Goal: Information Seeking & Learning: Learn about a topic

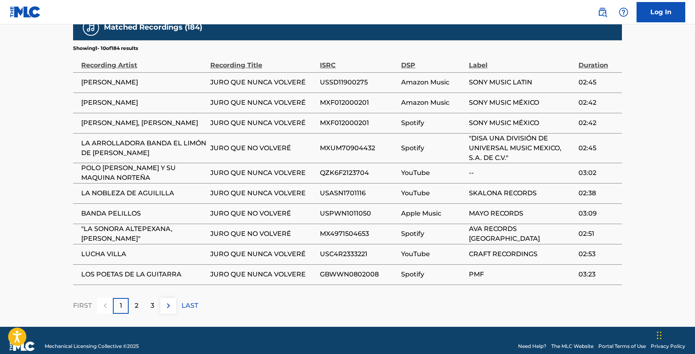
scroll to position [586, 0]
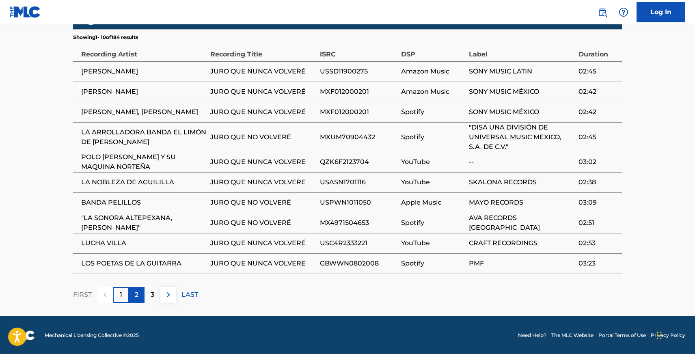
click at [138, 292] on div "2" at bounding box center [137, 295] width 16 height 16
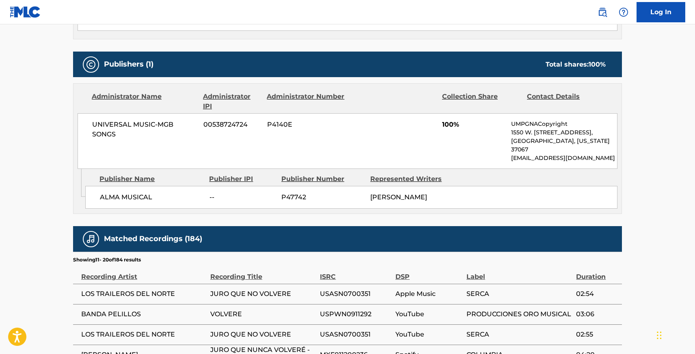
scroll to position [577, 0]
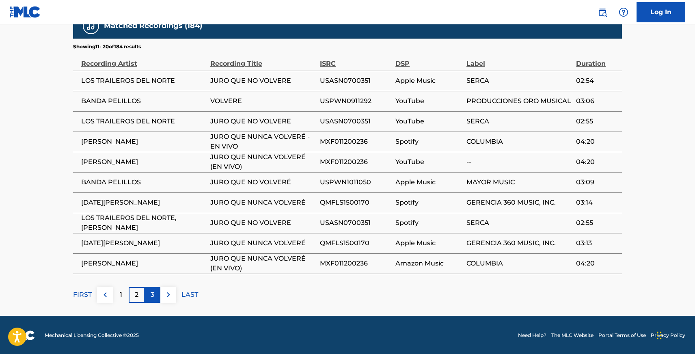
click at [155, 294] on div "3" at bounding box center [153, 295] width 16 height 16
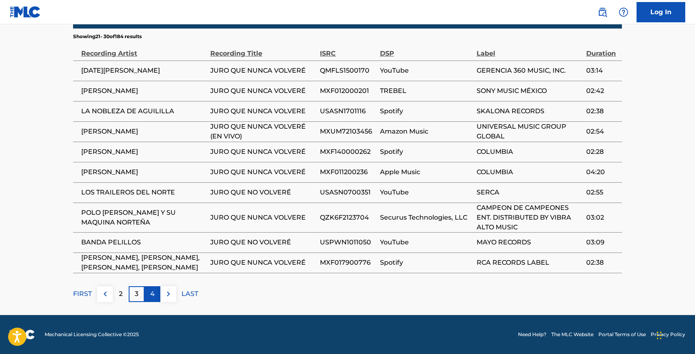
click at [155, 291] on div "4" at bounding box center [153, 294] width 16 height 16
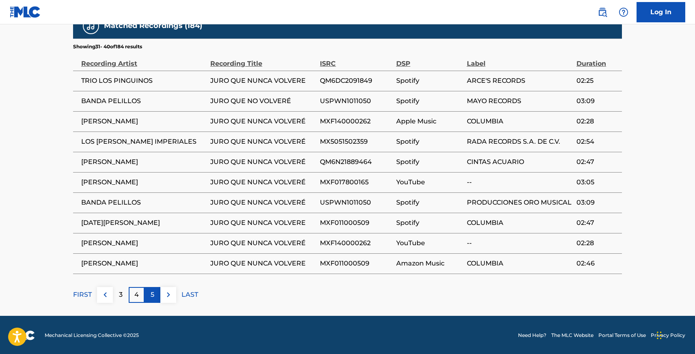
click at [152, 295] on p "5" at bounding box center [153, 295] width 4 height 10
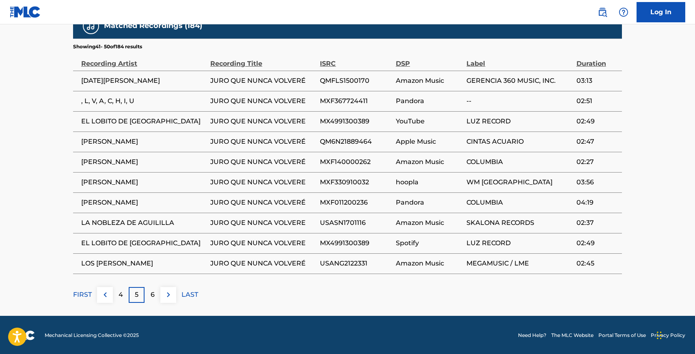
click at [152, 295] on p "6" at bounding box center [153, 295] width 4 height 10
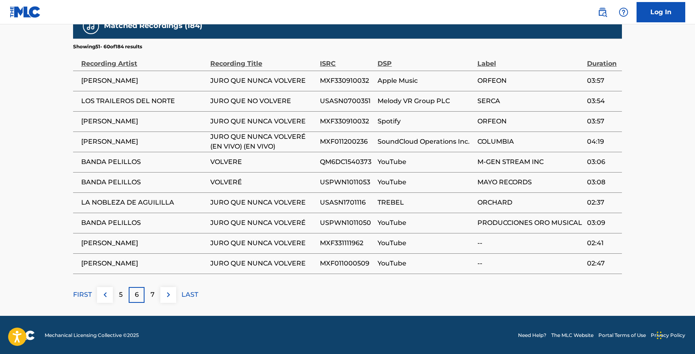
click at [152, 295] on p "7" at bounding box center [153, 295] width 4 height 10
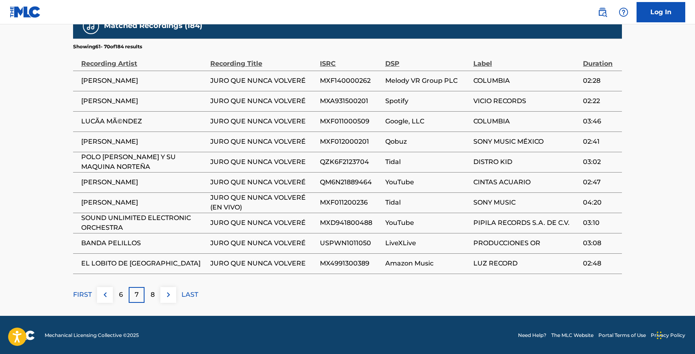
click at [152, 295] on p "8" at bounding box center [153, 295] width 4 height 10
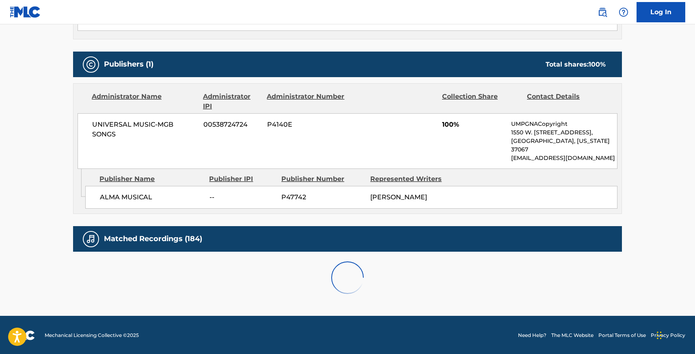
scroll to position [586, 0]
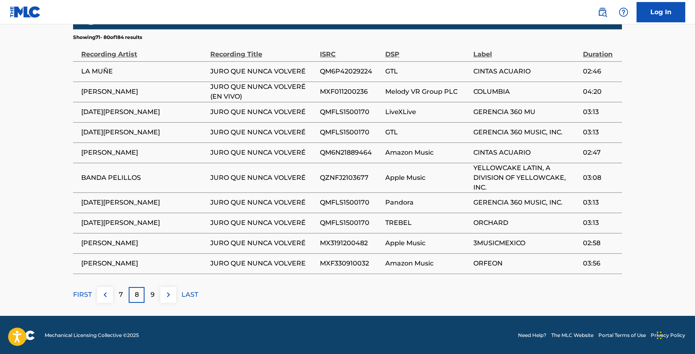
click at [152, 295] on p "9" at bounding box center [153, 295] width 4 height 10
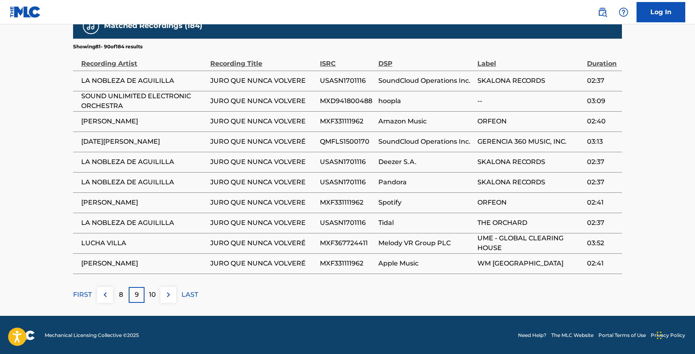
click at [152, 295] on p "10" at bounding box center [152, 295] width 7 height 10
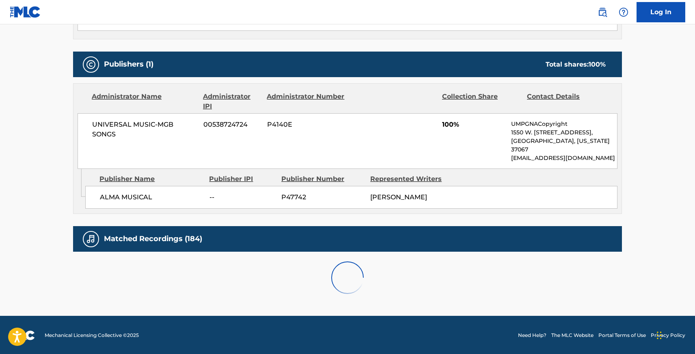
scroll to position [577, 0]
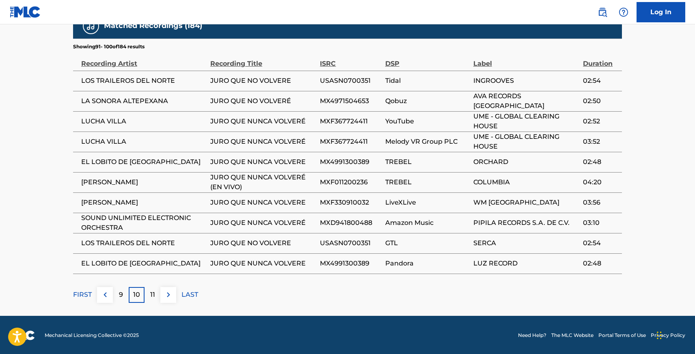
click at [152, 295] on p "11" at bounding box center [152, 295] width 5 height 10
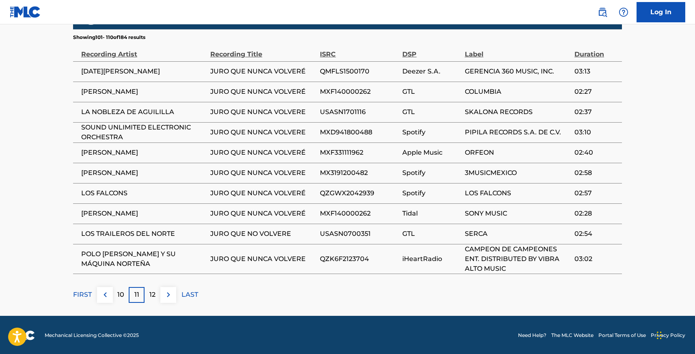
click at [152, 295] on p "12" at bounding box center [152, 295] width 6 height 10
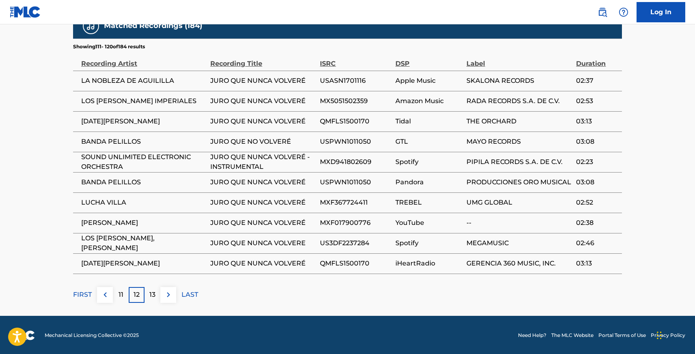
click at [152, 295] on p "13" at bounding box center [152, 295] width 6 height 10
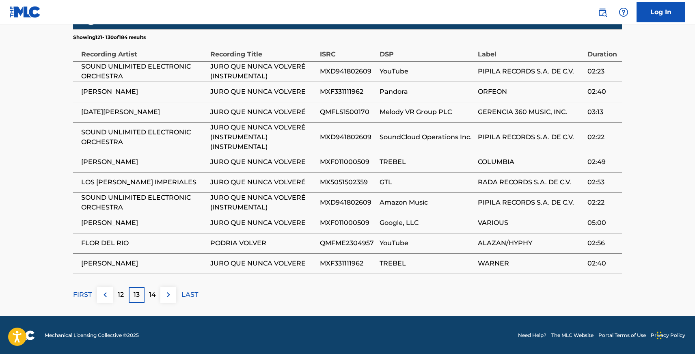
click at [152, 295] on p "14" at bounding box center [152, 295] width 7 height 10
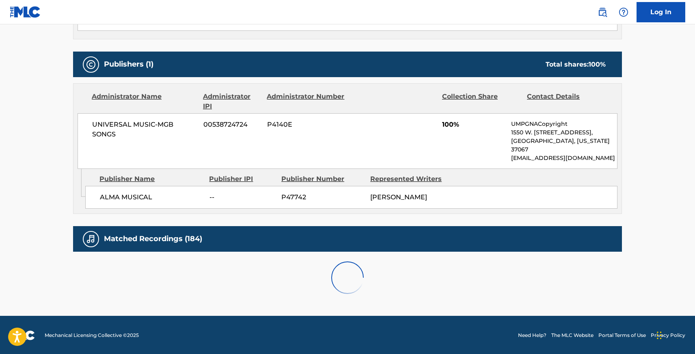
scroll to position [586, 0]
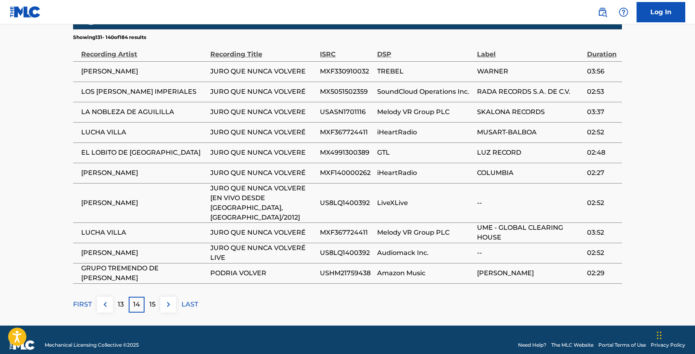
click at [152, 300] on p "15" at bounding box center [152, 305] width 6 height 10
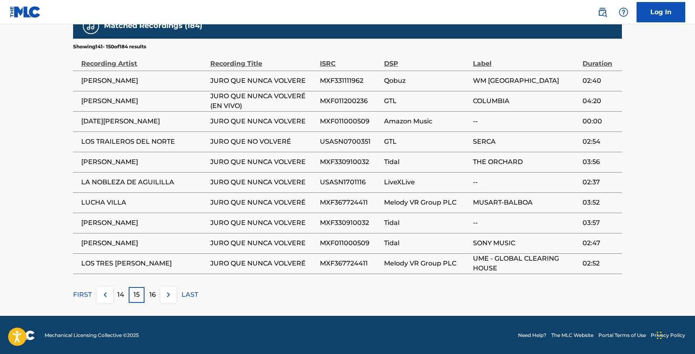
click at [152, 295] on p "16" at bounding box center [152, 295] width 6 height 10
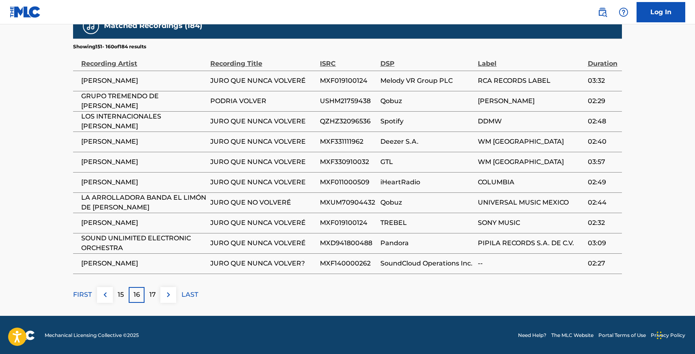
click at [152, 295] on p "17" at bounding box center [152, 295] width 6 height 10
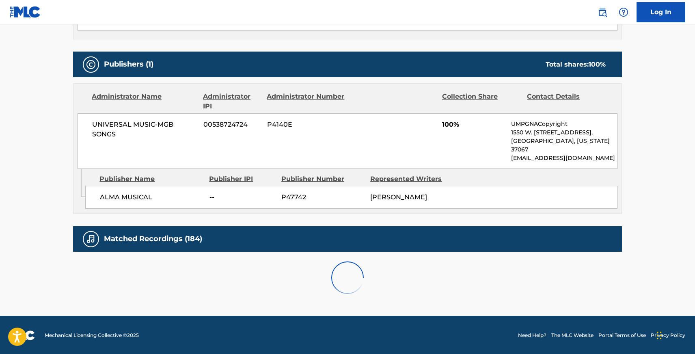
scroll to position [577, 0]
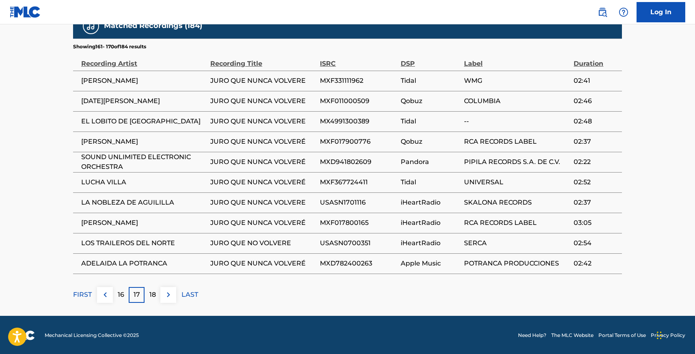
click at [152, 295] on p "18" at bounding box center [152, 295] width 6 height 10
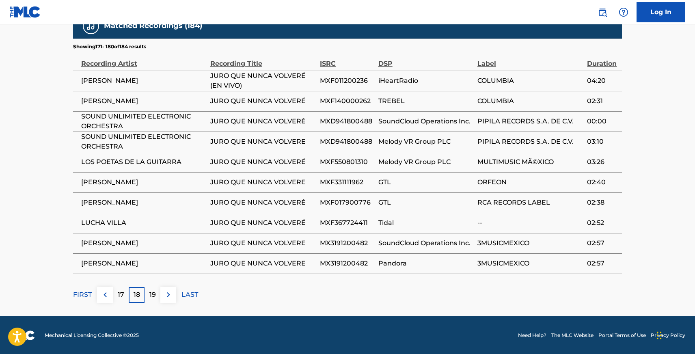
click at [152, 295] on p "19" at bounding box center [152, 295] width 6 height 10
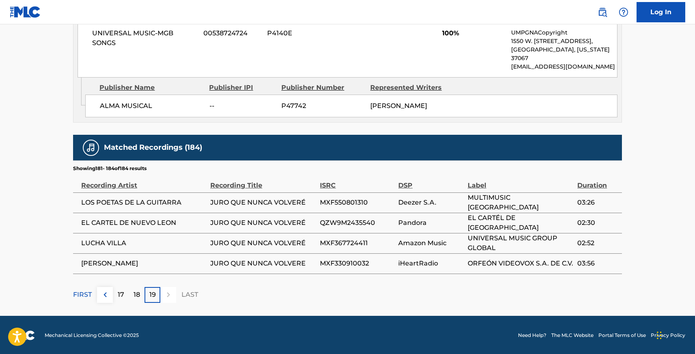
click at [153, 294] on p "19" at bounding box center [152, 295] width 6 height 10
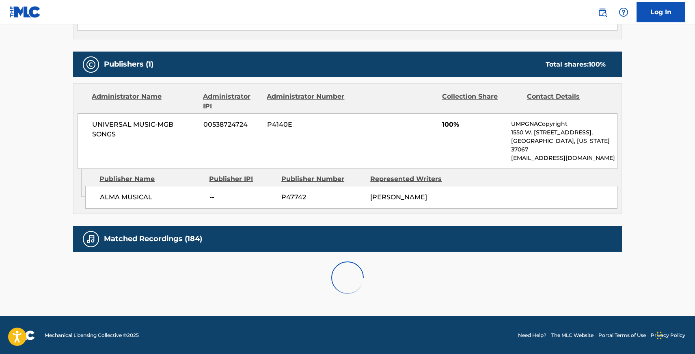
scroll to position [455, 0]
